Goal: Information Seeking & Learning: Learn about a topic

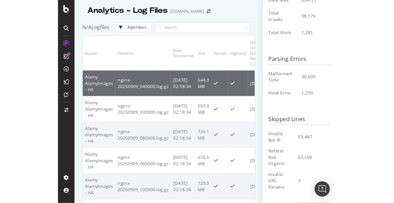
scroll to position [132, 0]
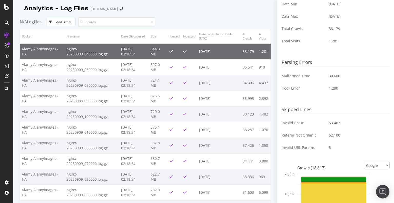
click at [224, 163] on div "Open Intercom Messenger" at bounding box center [383, 192] width 14 height 14
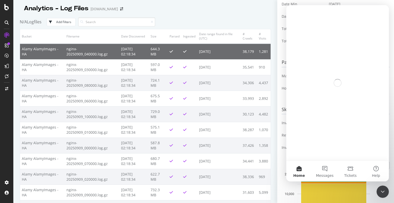
scroll to position [0, 0]
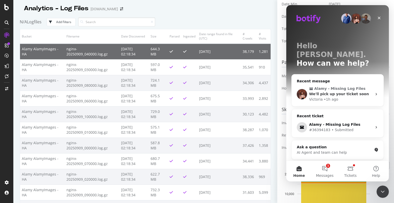
click at [224, 97] on div "• 1h ago" at bounding box center [330, 99] width 15 height 5
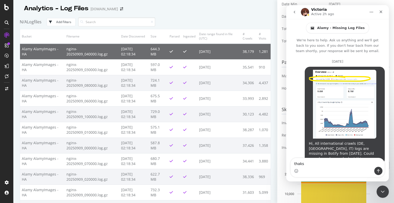
scroll to position [616, 0]
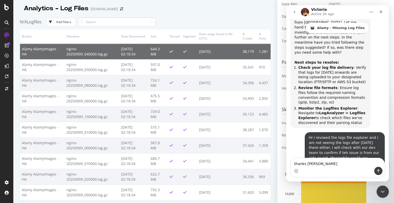
type textarea "thanks [PERSON_NAME]"
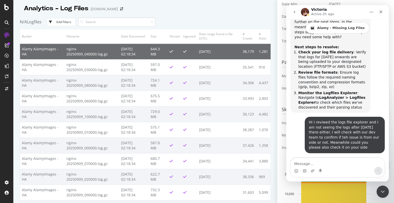
scroll to position [606, 0]
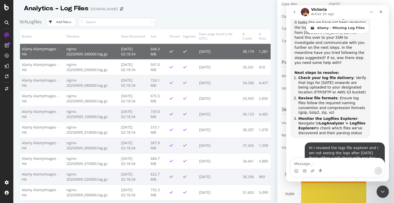
drag, startPoint x: 312, startPoint y: 94, endPoint x: 378, endPoint y: 100, distance: 66.4
click at [224, 142] on div "Hi I reviwed the logs file explorer and I am not seeing the logs after [DATE] t…" at bounding box center [344, 160] width 80 height 36
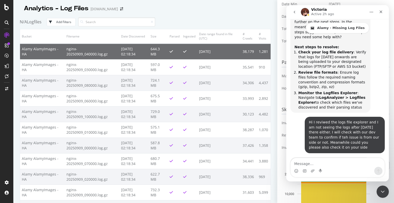
click at [224, 120] on div "Hi I reviwed the logs file explorer and I am not seeing the logs after [DATE] t…" at bounding box center [345, 135] width 72 height 30
drag, startPoint x: 377, startPoint y: 73, endPoint x: 313, endPoint y: 69, distance: 64.2
click at [224, 117] on div "Hi I reviwed the logs file explorer and I am not seeing the logs after [DATE] t…" at bounding box center [344, 135] width 80 height 36
click at [224, 120] on div "Hi I reviwed the logs file explorer and I am not seeing the logs after [DATE] t…" at bounding box center [345, 135] width 72 height 30
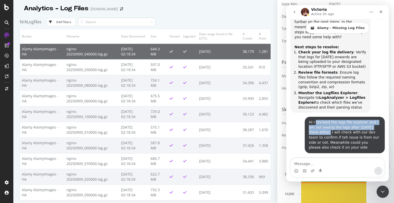
drag, startPoint x: 313, startPoint y: 69, endPoint x: 376, endPoint y: 73, distance: 63.4
click at [224, 120] on div "Hi I reviwed the logs file explorer and I am not seeing the logs after [DATE] t…" at bounding box center [345, 135] width 72 height 30
copy div "reviwed the logs file explorer and I am not seeing the logs after [DATE] there …"
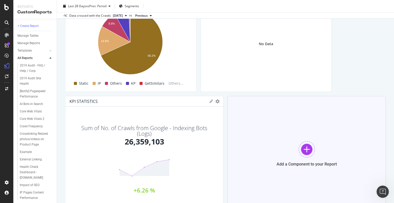
scroll to position [624, 0]
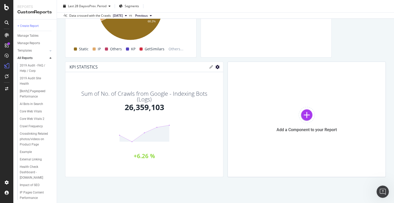
click at [215, 66] on icon "gear" at bounding box center [217, 67] width 4 height 4
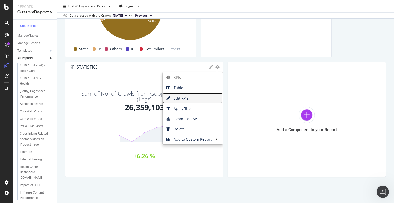
click at [190, 96] on span "Edit KPIs" at bounding box center [192, 98] width 60 height 8
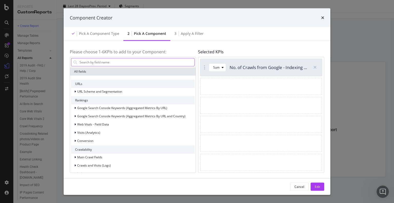
click at [116, 64] on input "modal" at bounding box center [136, 62] width 115 height 8
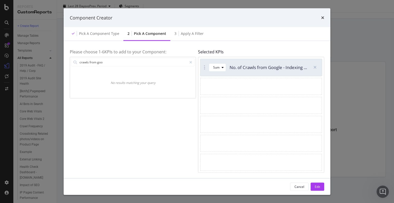
drag, startPoint x: 106, startPoint y: 61, endPoint x: 49, endPoint y: 59, distance: 56.2
click at [49, 59] on div "Component Creator Pick a Component type 2 Pick a Component 3 Apply a Filter Ple…" at bounding box center [197, 101] width 394 height 203
type input "indexing"
click at [316, 66] on icon "modal" at bounding box center [314, 67] width 3 height 4
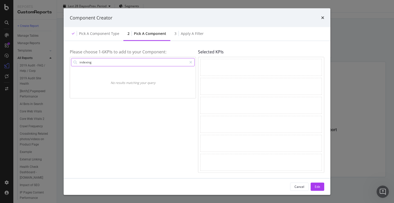
click at [108, 60] on input "indexing" at bounding box center [133, 62] width 108 height 8
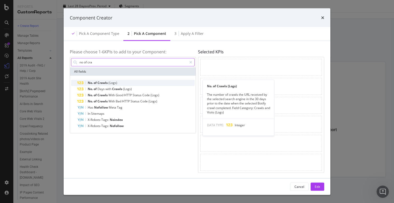
type input "no of cra"
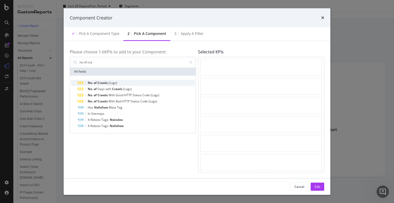
click at [106, 83] on span "Crawls" at bounding box center [102, 82] width 11 height 4
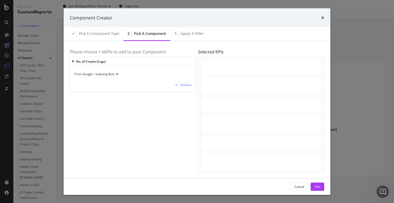
click at [115, 74] on icon "modal" at bounding box center [117, 73] width 4 height 3
click at [301, 187] on div "Cancel" at bounding box center [299, 186] width 10 height 4
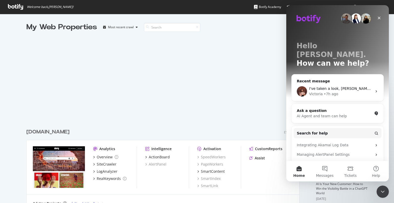
scroll to position [199, 386]
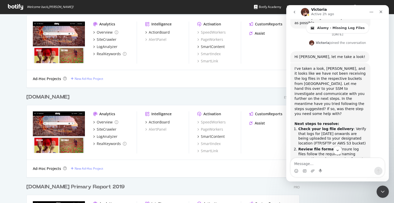
scroll to position [631, 0]
